Goal: Information Seeking & Learning: Learn about a topic

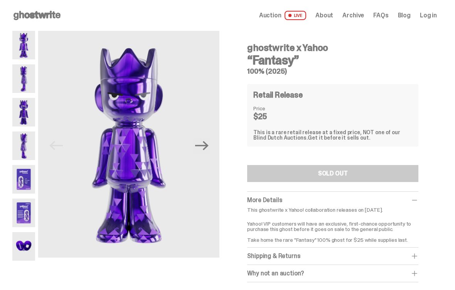
click at [24, 80] on img at bounding box center [23, 78] width 23 height 29
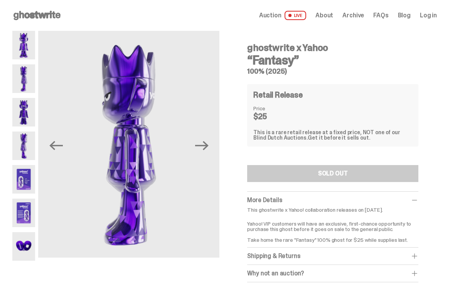
click at [18, 113] on img at bounding box center [23, 112] width 23 height 29
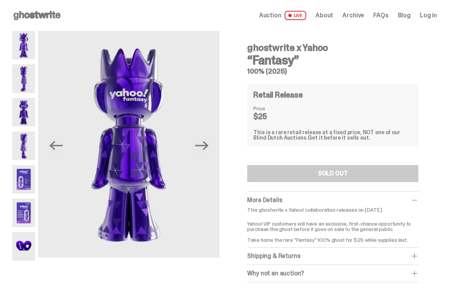
click at [20, 149] on img at bounding box center [23, 145] width 23 height 29
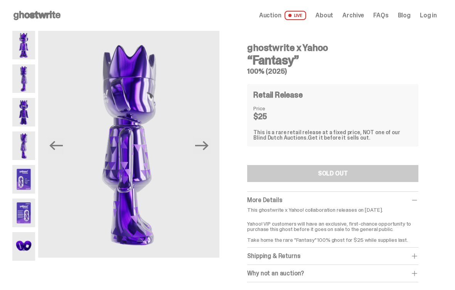
click at [25, 181] on img at bounding box center [23, 179] width 23 height 29
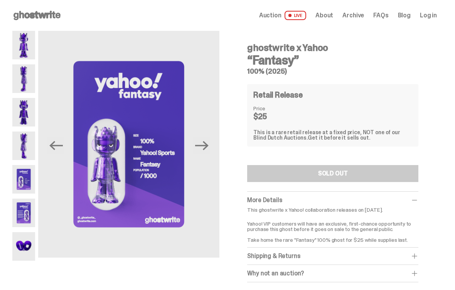
click at [24, 185] on img at bounding box center [23, 179] width 23 height 29
click at [25, 207] on img at bounding box center [23, 212] width 23 height 29
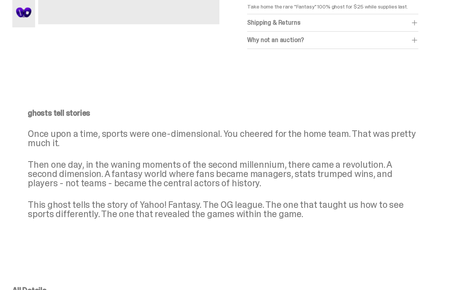
scroll to position [222, 0]
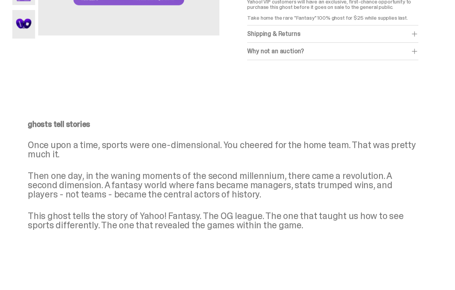
click at [416, 52] on div "Why not an auction?" at bounding box center [332, 51] width 171 height 8
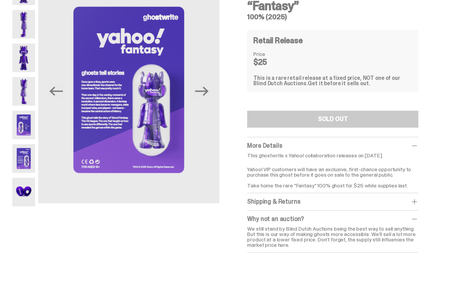
scroll to position [0, 0]
